Goal: Navigation & Orientation: Find specific page/section

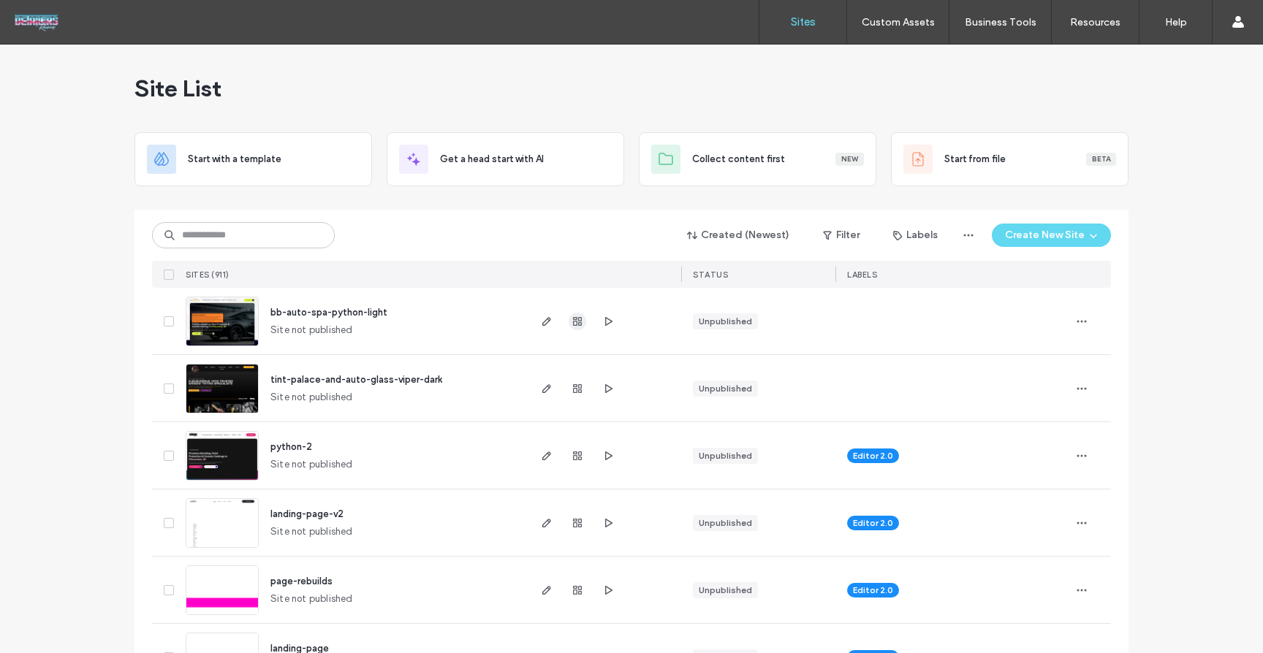
click at [571, 324] on icon "button" at bounding box center [577, 322] width 12 height 12
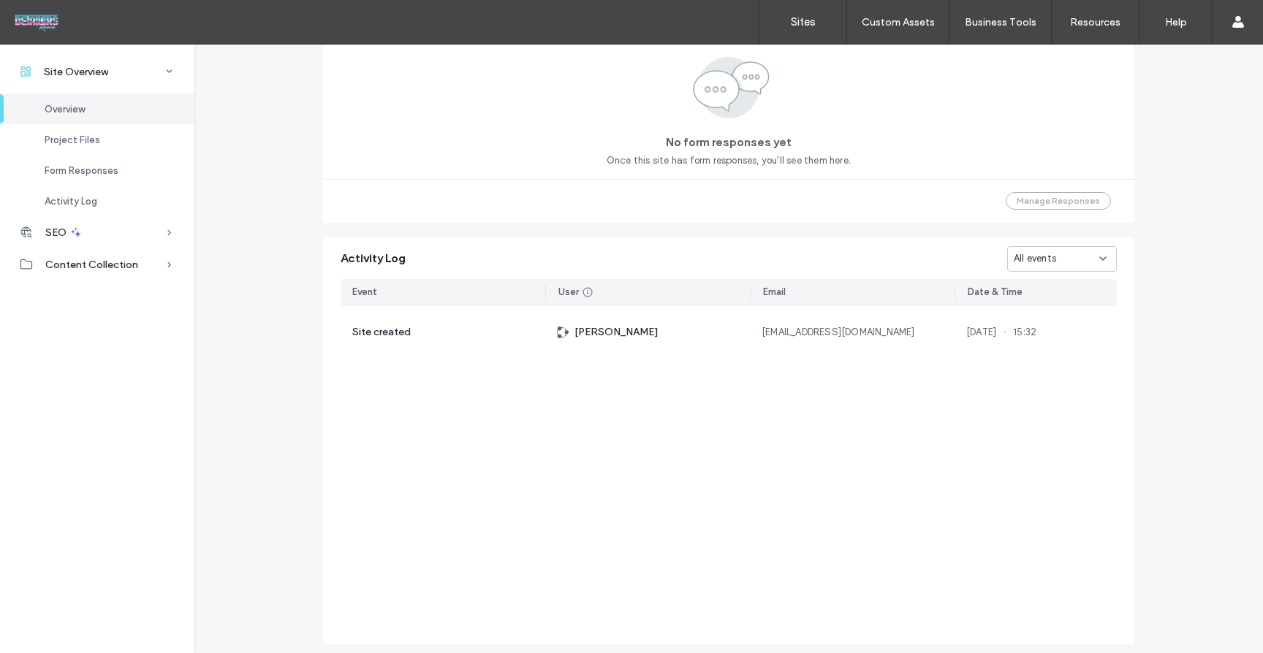
scroll to position [615, 0]
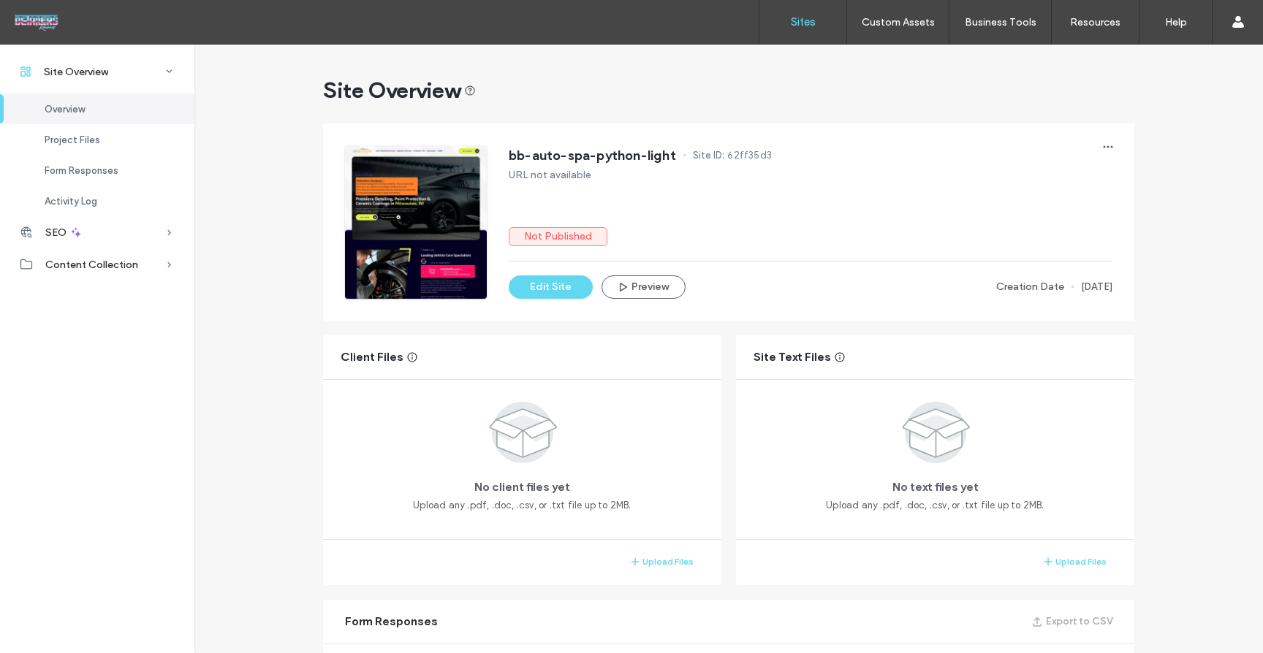
click at [808, 26] on label "Sites" at bounding box center [803, 21] width 25 height 13
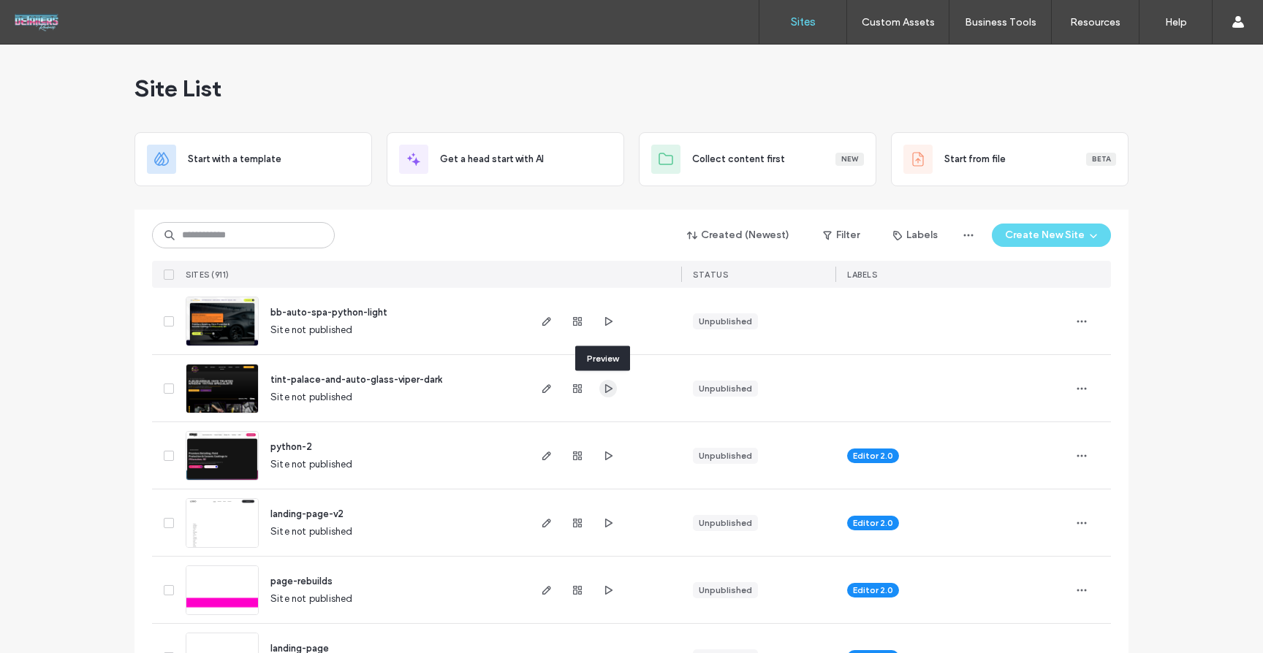
click at [605, 385] on use "button" at bounding box center [608, 388] width 7 height 9
click at [602, 318] on icon "button" at bounding box center [608, 322] width 12 height 12
